Goal: Find specific page/section: Find specific page/section

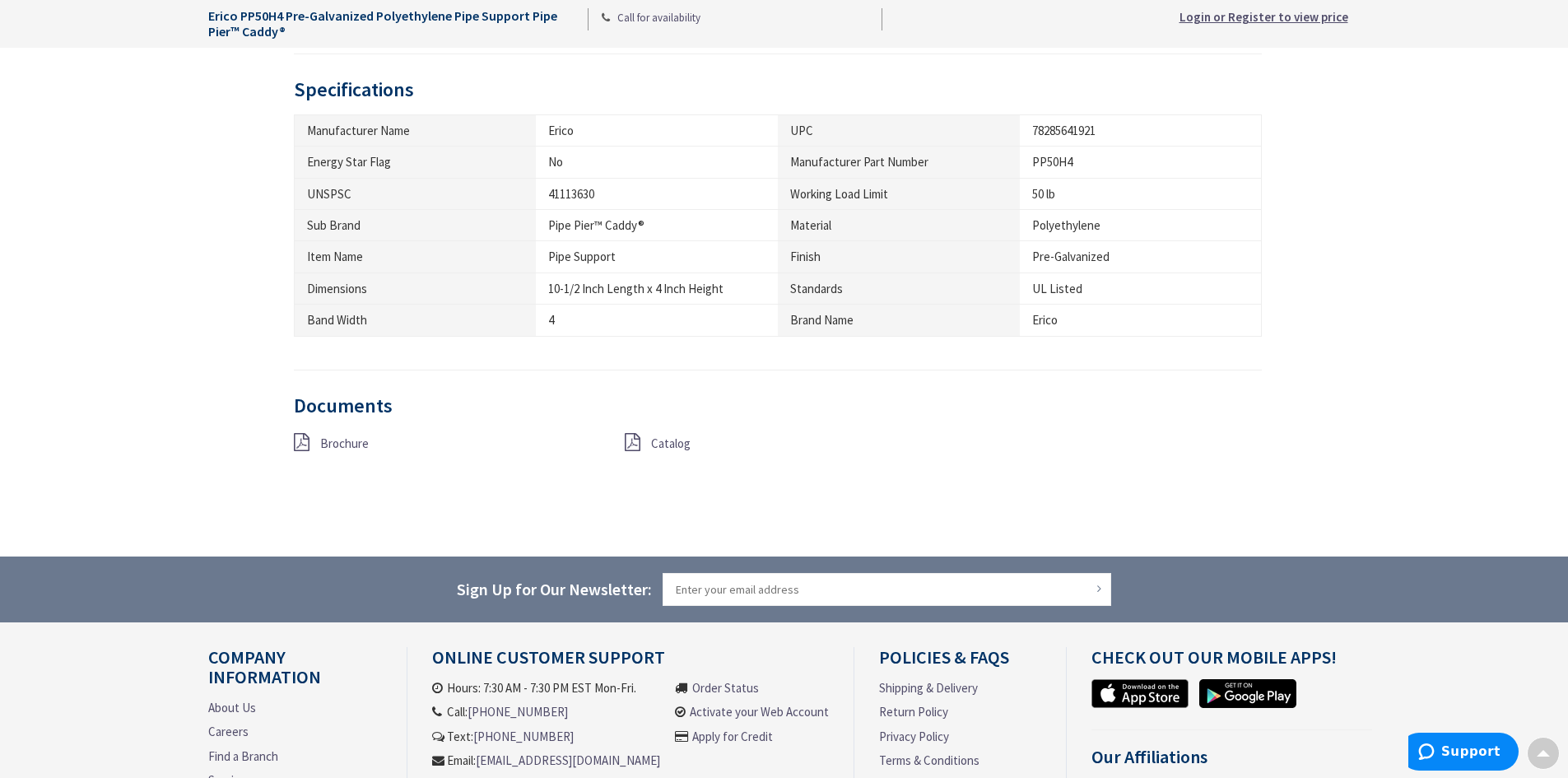
scroll to position [857, 0]
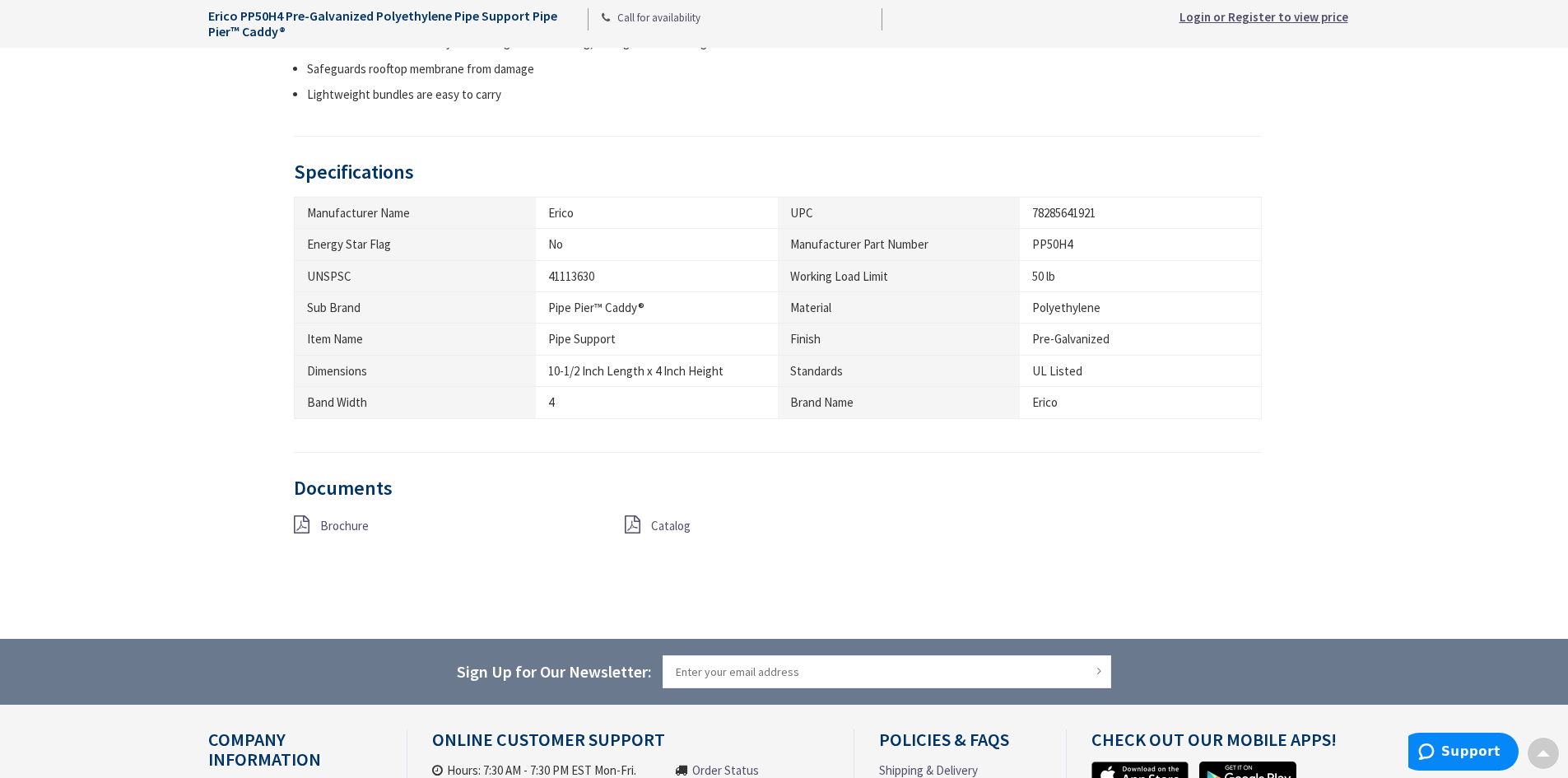
click at [606, 210] on div "Erico" at bounding box center [657, 213] width 217 height 18
click at [608, 211] on div "Erico" at bounding box center [657, 213] width 217 height 18
click at [608, 210] on div "Erico" at bounding box center [657, 213] width 217 height 18
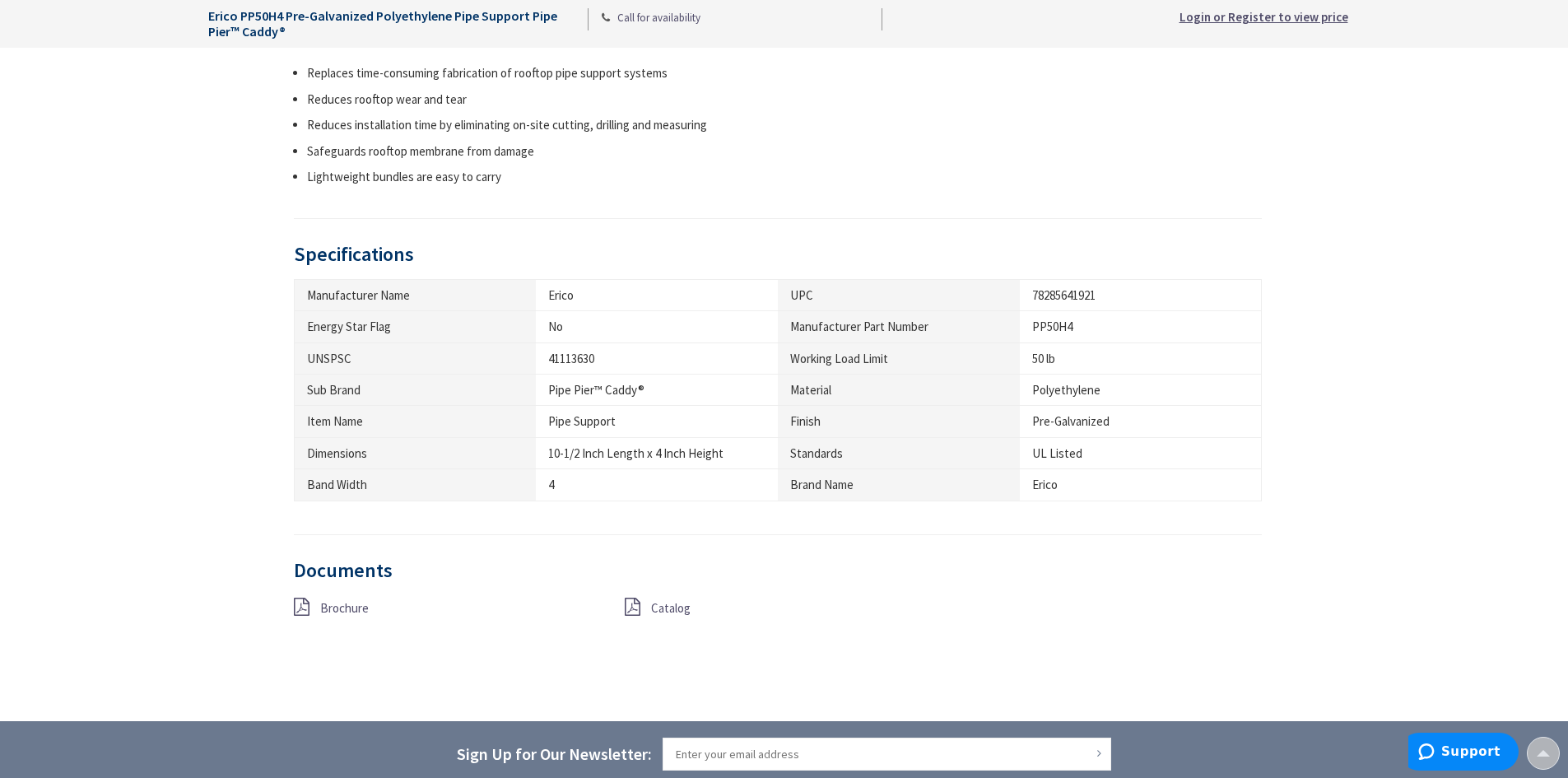
click at [1111, 325] on div "PP50H4" at bounding box center [1140, 327] width 216 height 18
click at [958, 323] on th "Manufacturer Part Number" at bounding box center [899, 328] width 242 height 31
click at [377, 298] on th "Manufacturer Name" at bounding box center [415, 295] width 242 height 31
click at [554, 296] on div "Erico" at bounding box center [657, 295] width 217 height 18
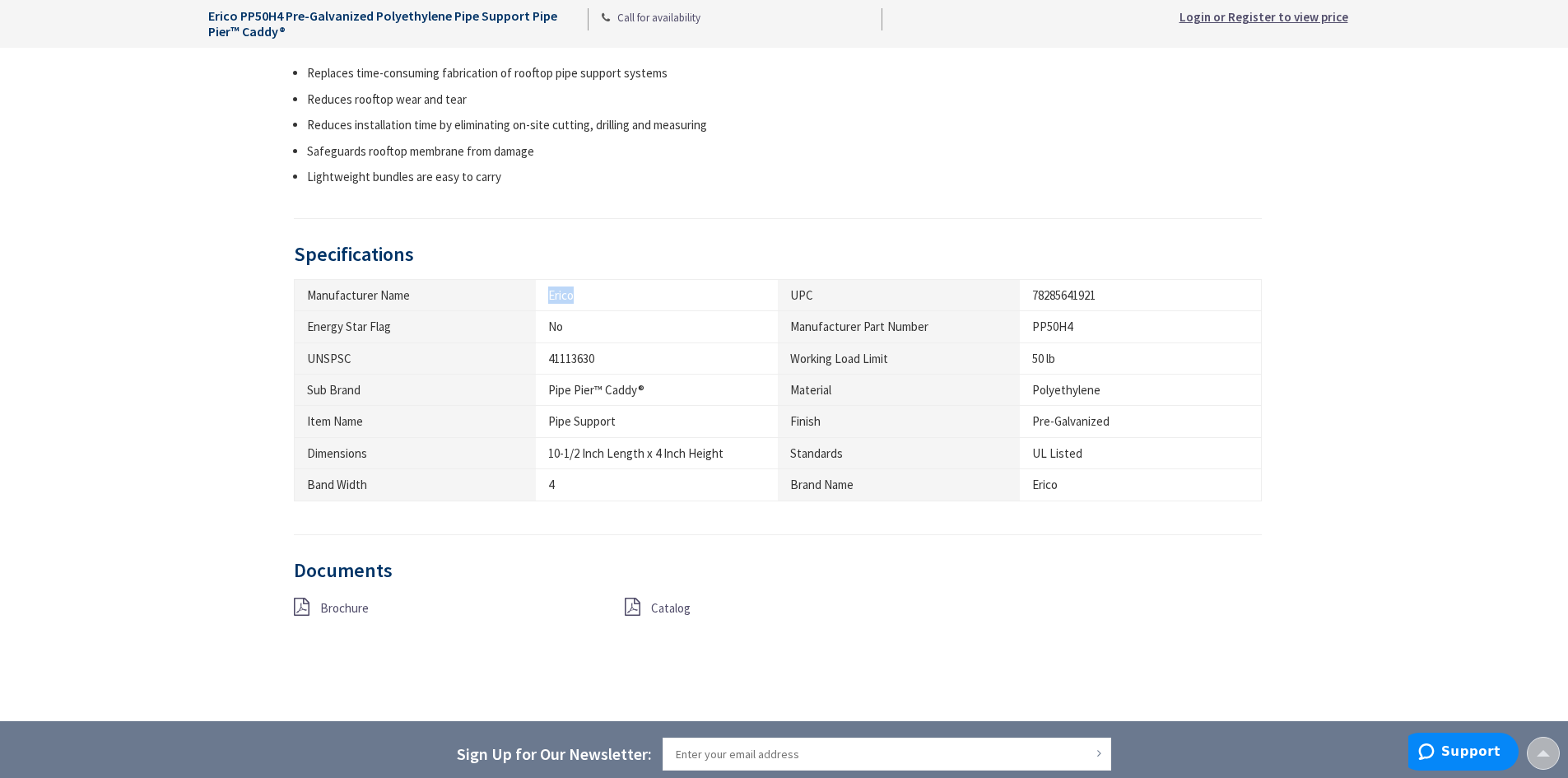
click at [554, 296] on div "Erico" at bounding box center [657, 295] width 217 height 18
drag, startPoint x: 554, startPoint y: 296, endPoint x: 541, endPoint y: 298, distance: 13.2
click at [541, 298] on td "Erico" at bounding box center [657, 295] width 242 height 31
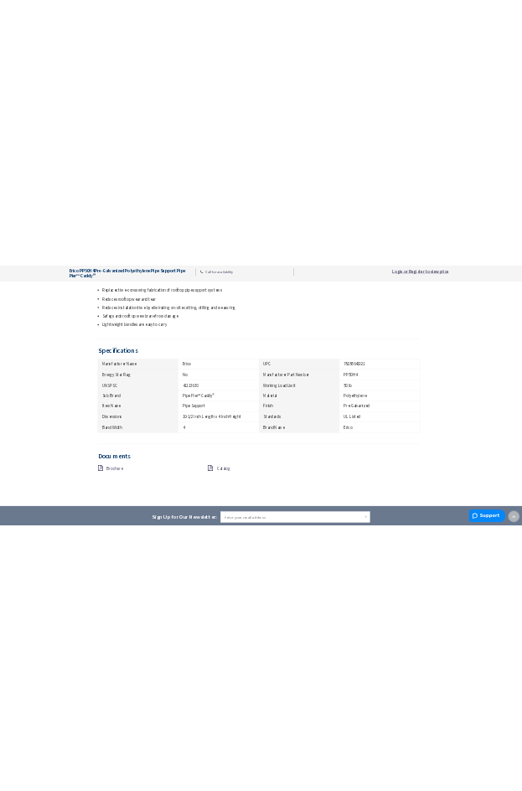
scroll to position [853, 0]
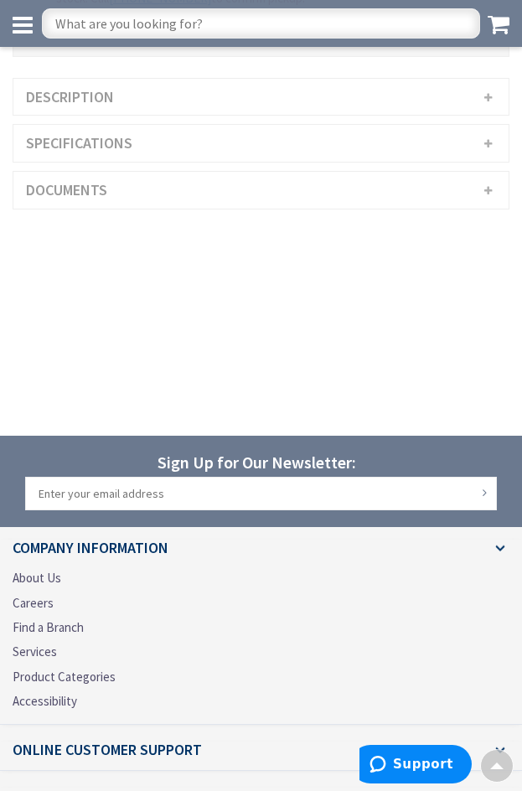
click at [251, 147] on h3 "Specifications" at bounding box center [260, 143] width 495 height 37
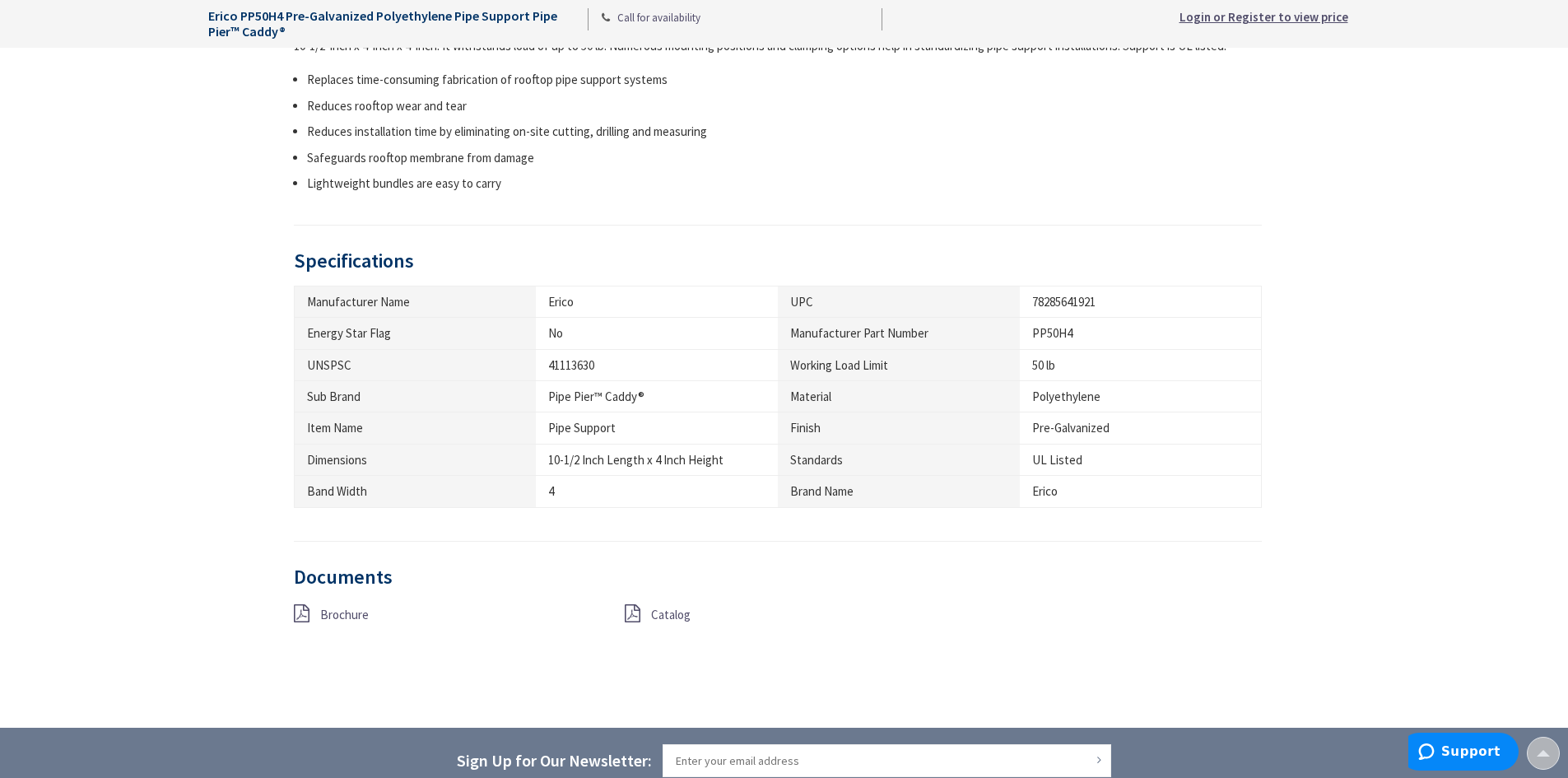
scroll to position [774, 0]
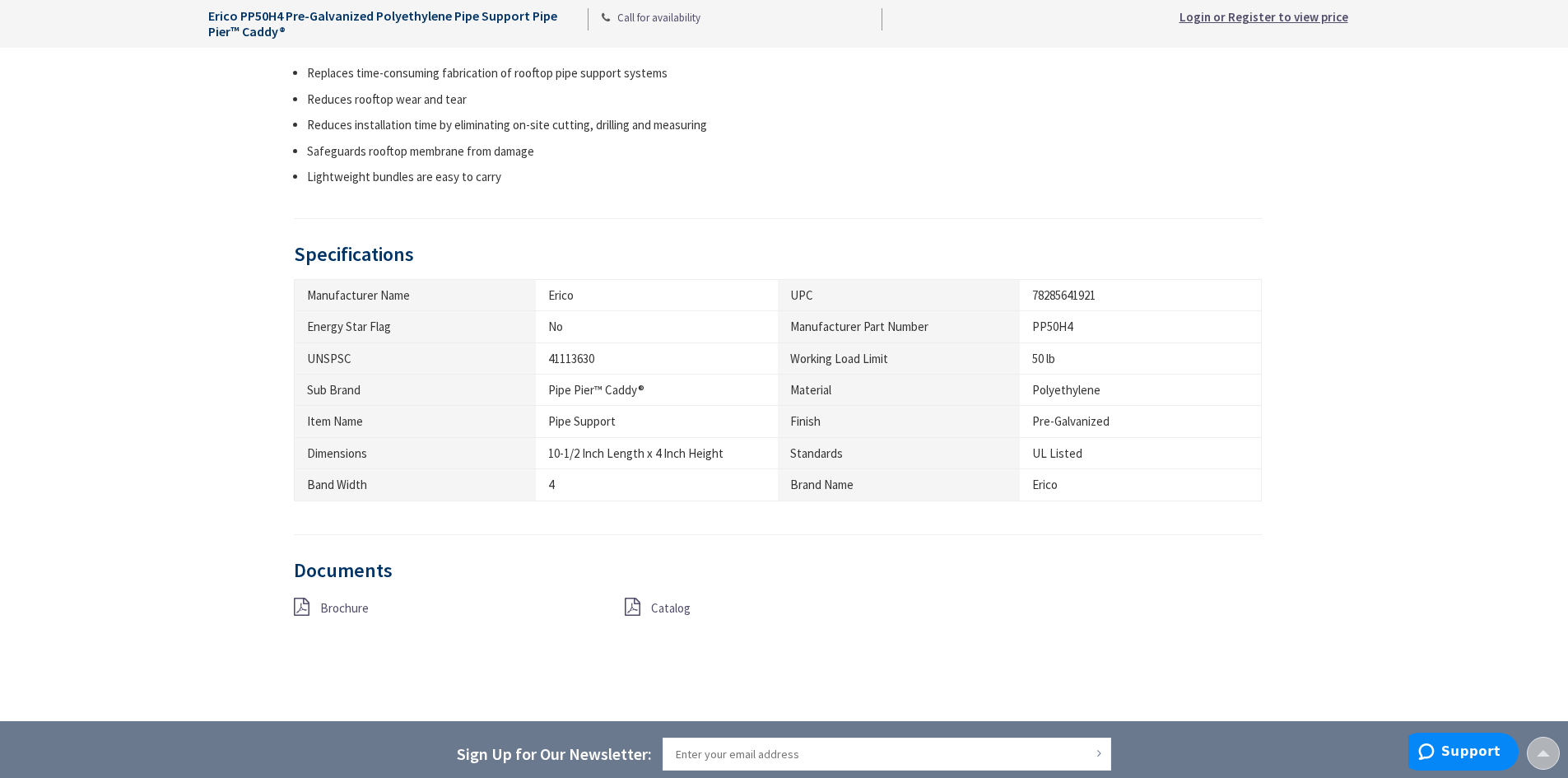
click at [300, 608] on icon at bounding box center [302, 607] width 16 height 18
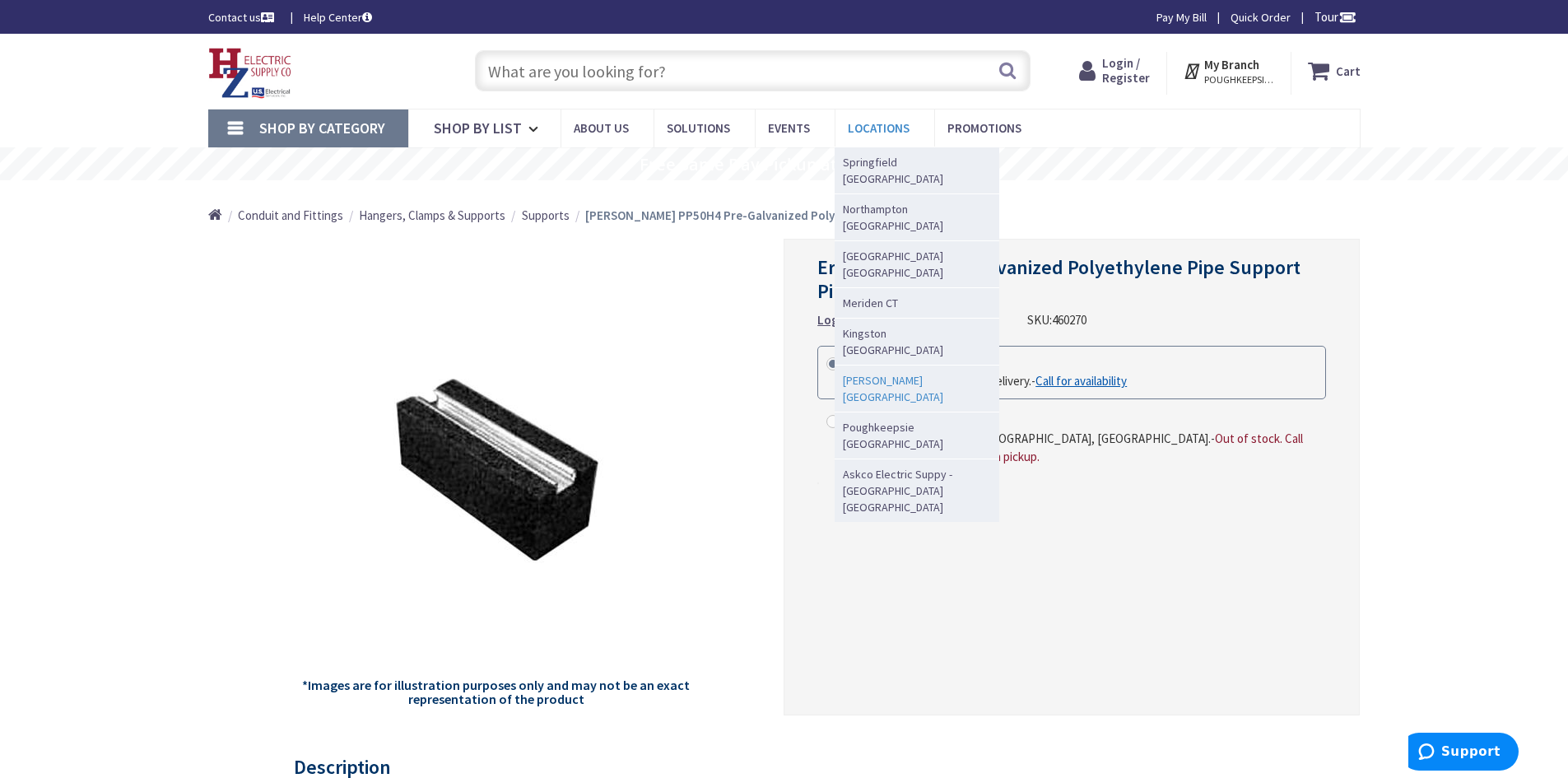
scroll to position [83, 0]
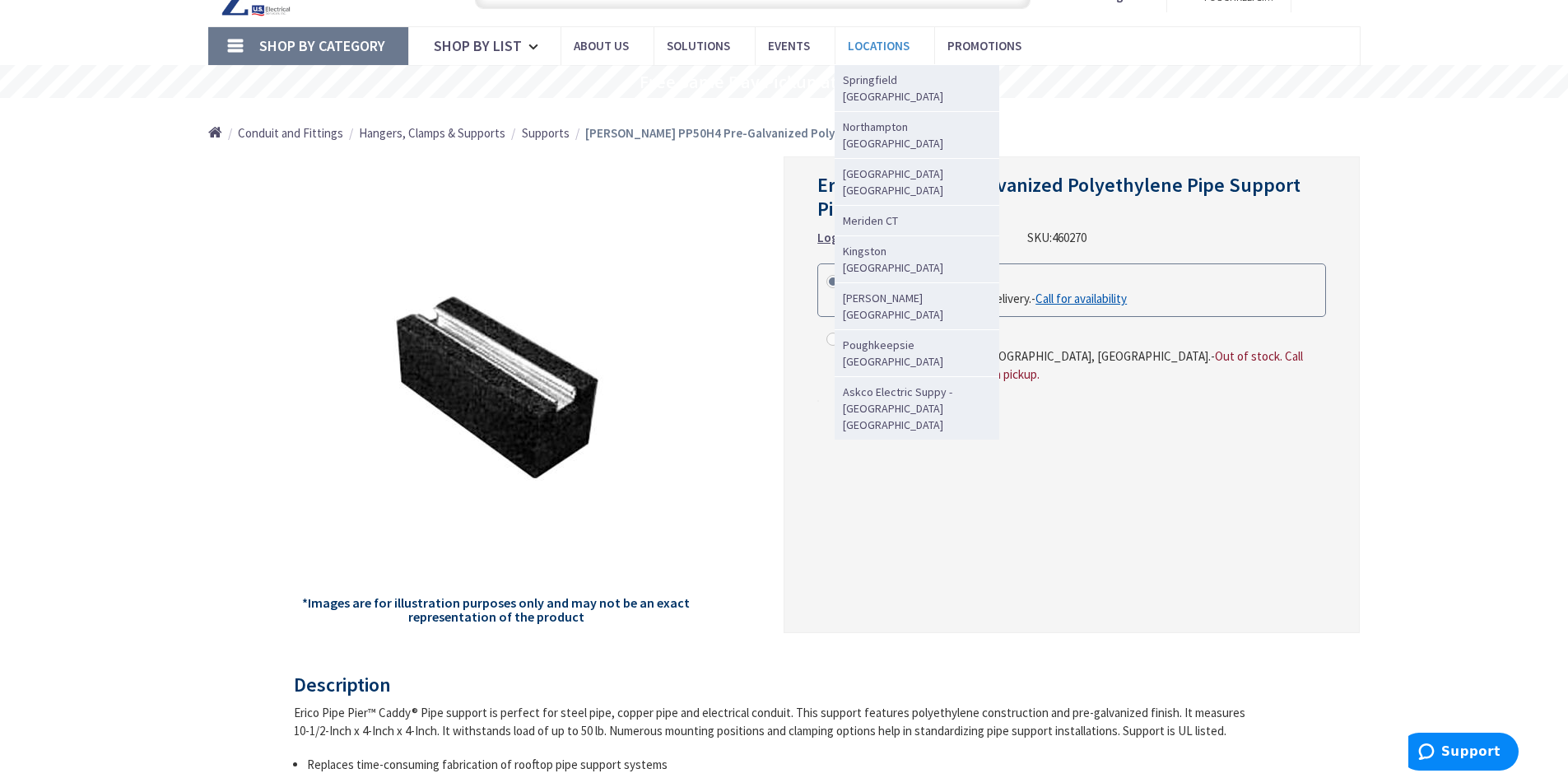
click at [885, 47] on span "Locations" at bounding box center [879, 46] width 62 height 16
